Goal: Task Accomplishment & Management: Manage account settings

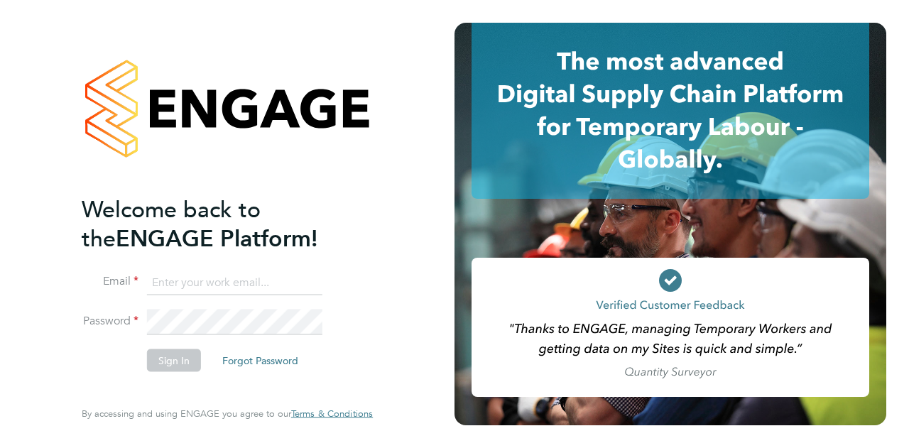
click at [217, 277] on input at bounding box center [235, 283] width 176 height 26
type input "ion.brinzila@wates.co.uk"
click at [175, 366] on button "Sign In" at bounding box center [174, 360] width 54 height 23
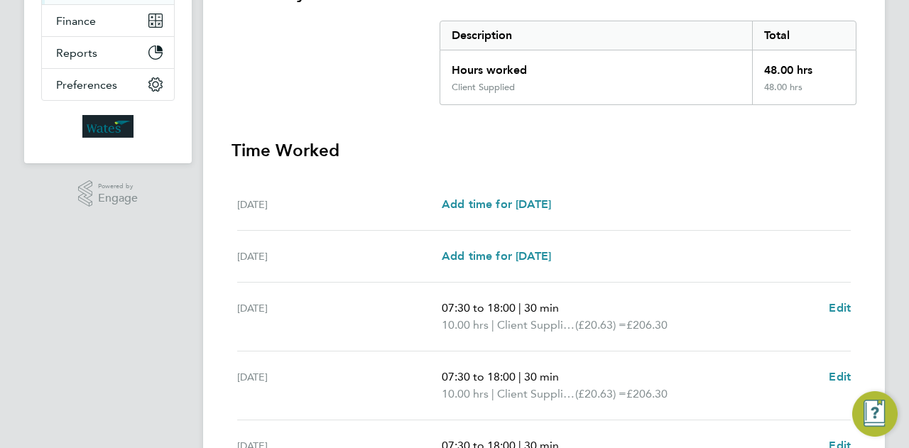
scroll to position [587, 0]
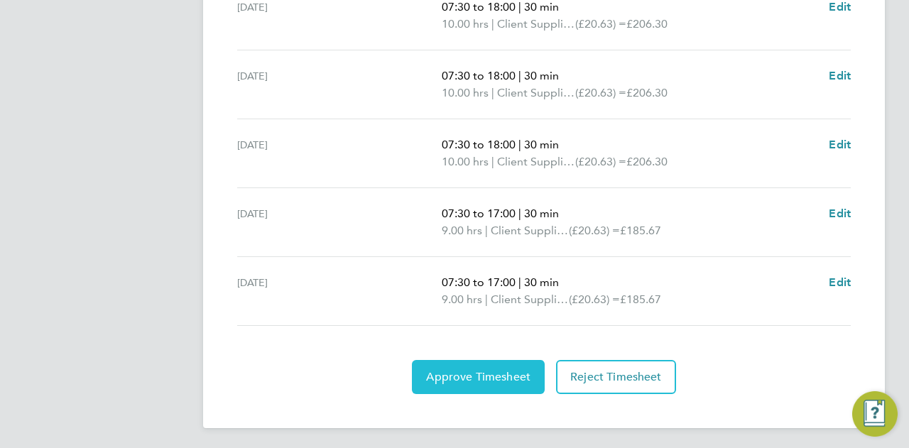
click at [475, 379] on span "Approve Timesheet" at bounding box center [478, 377] width 104 height 14
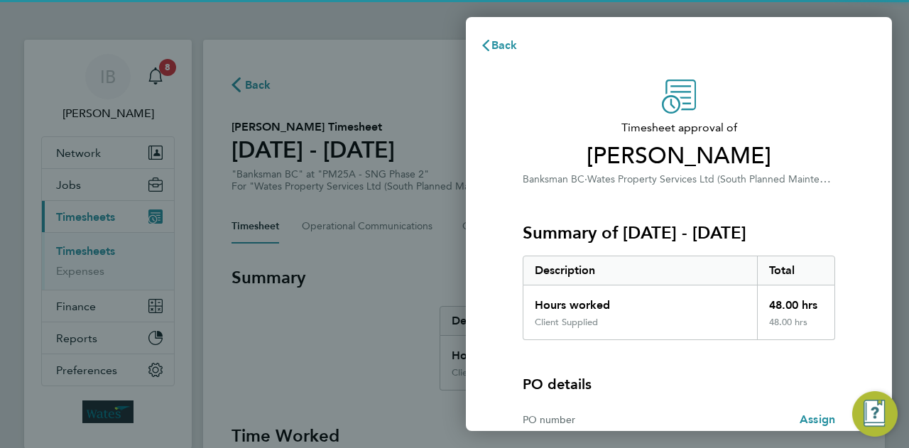
scroll to position [133, 0]
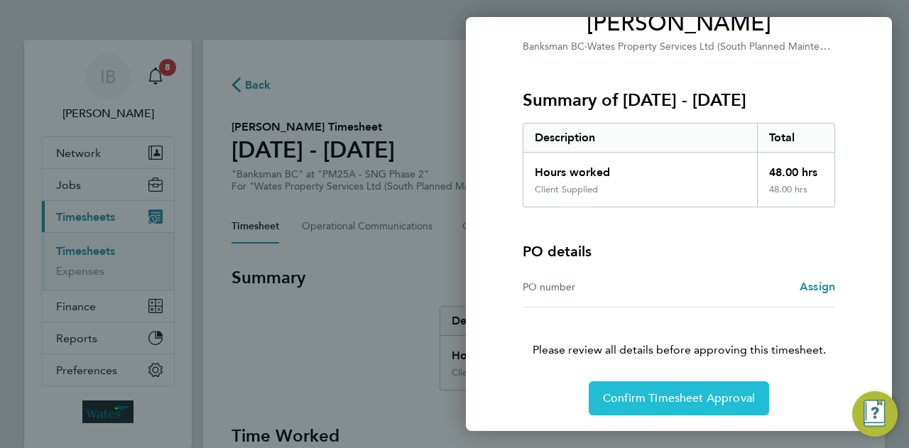
click at [676, 399] on span "Confirm Timesheet Approval" at bounding box center [679, 399] width 152 height 14
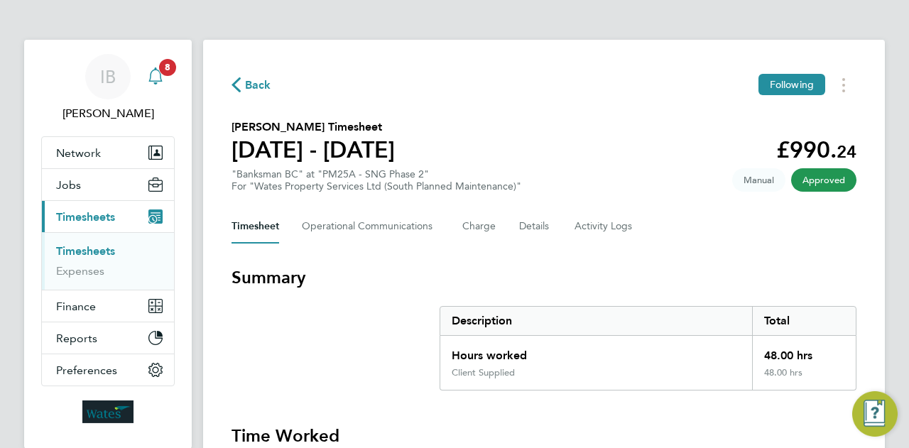
click at [166, 68] on span "8" at bounding box center [167, 67] width 17 height 17
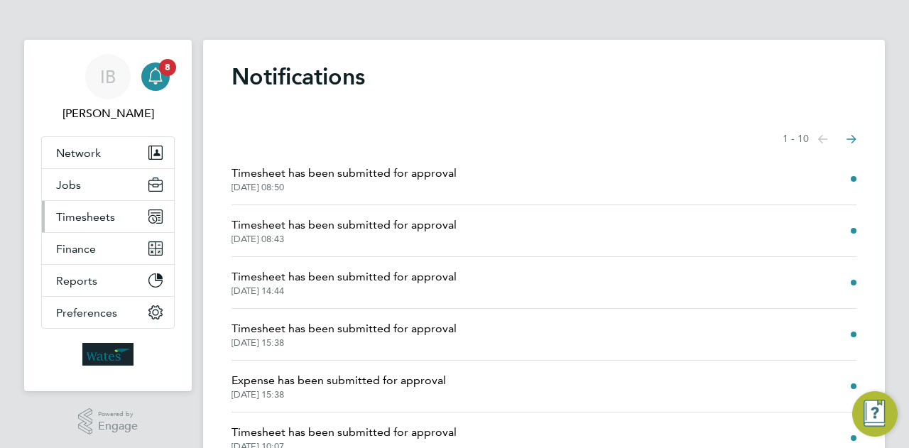
click at [85, 213] on span "Timesheets" at bounding box center [85, 217] width 59 height 14
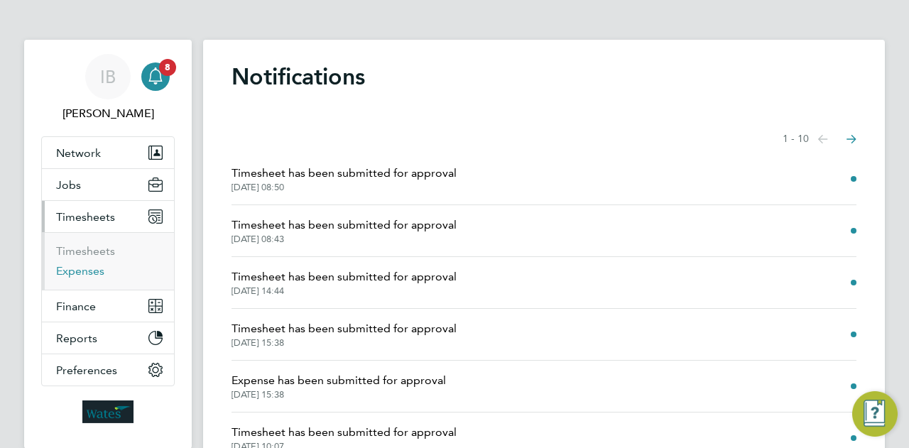
click at [81, 268] on link "Expenses" at bounding box center [80, 271] width 48 height 14
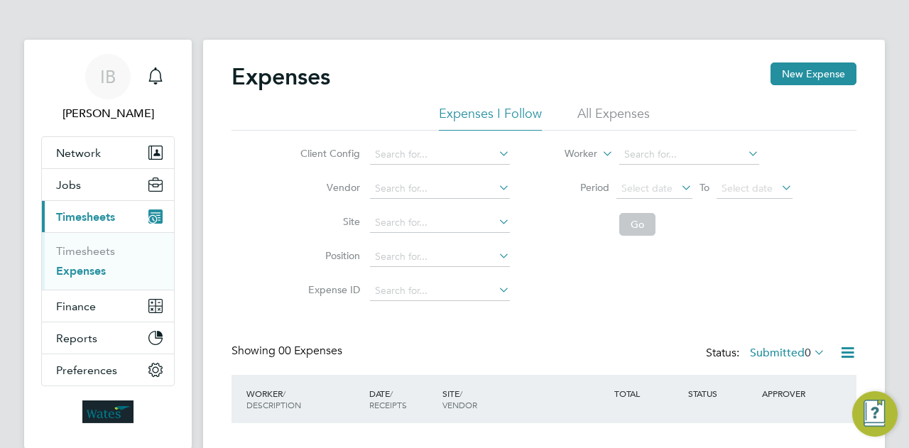
click at [86, 217] on span "Timesheets" at bounding box center [85, 217] width 59 height 14
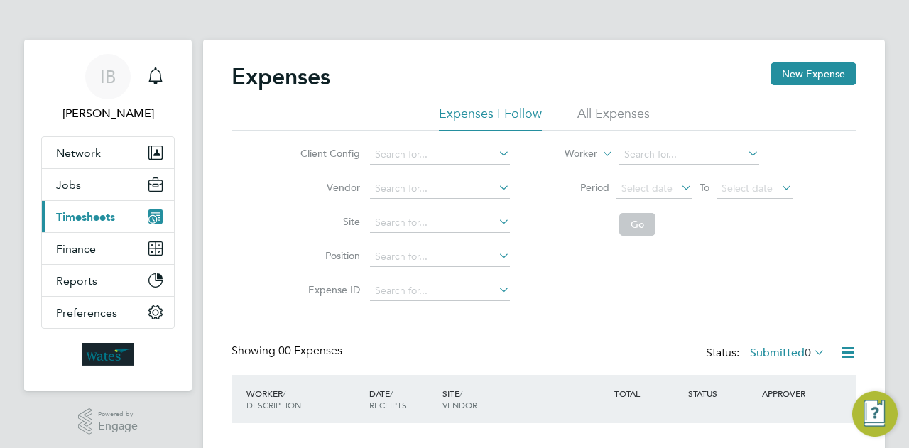
click at [92, 212] on span "Timesheets" at bounding box center [85, 217] width 59 height 14
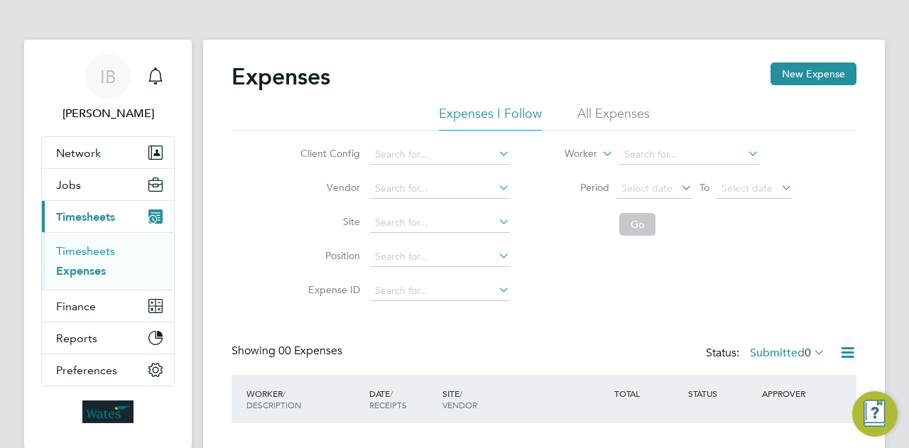
click at [82, 253] on link "Timesheets" at bounding box center [85, 251] width 59 height 14
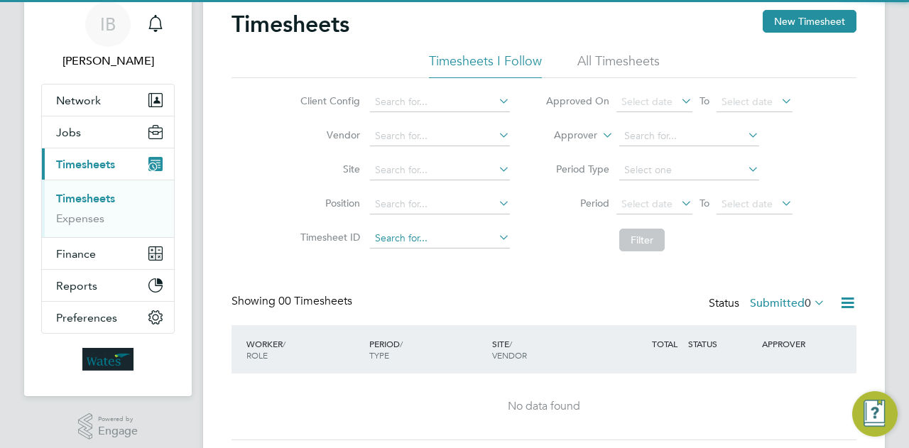
scroll to position [95, 0]
